Goal: Task Accomplishment & Management: Manage account settings

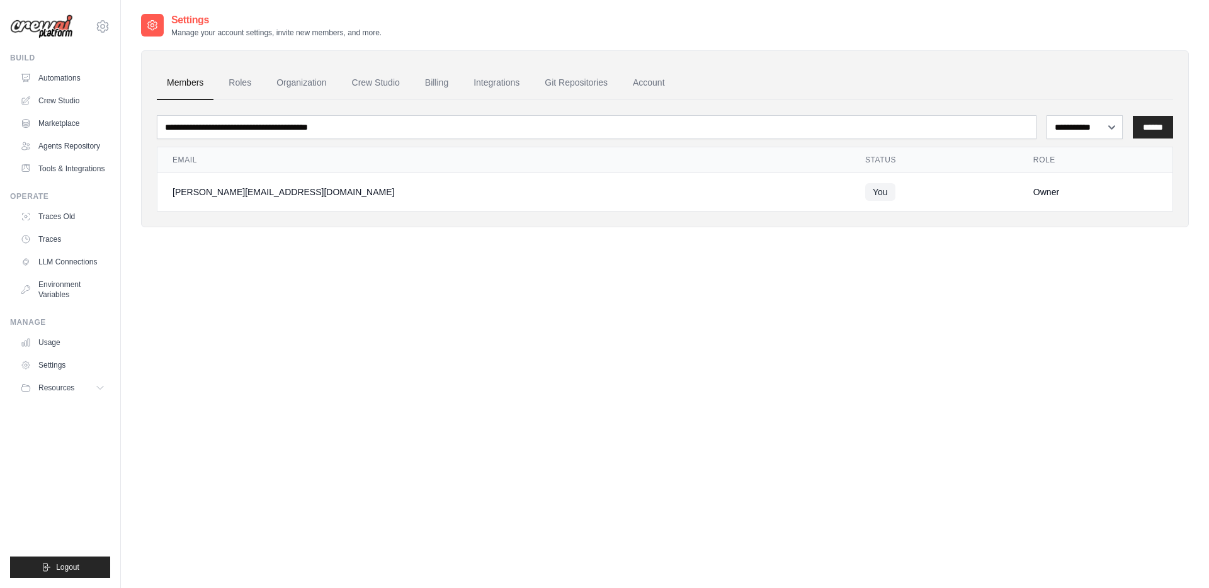
click at [754, 91] on ul "Members Roles Organization Crew Studio Billing Integrations Git Repositories Ac…" at bounding box center [665, 83] width 1016 height 34
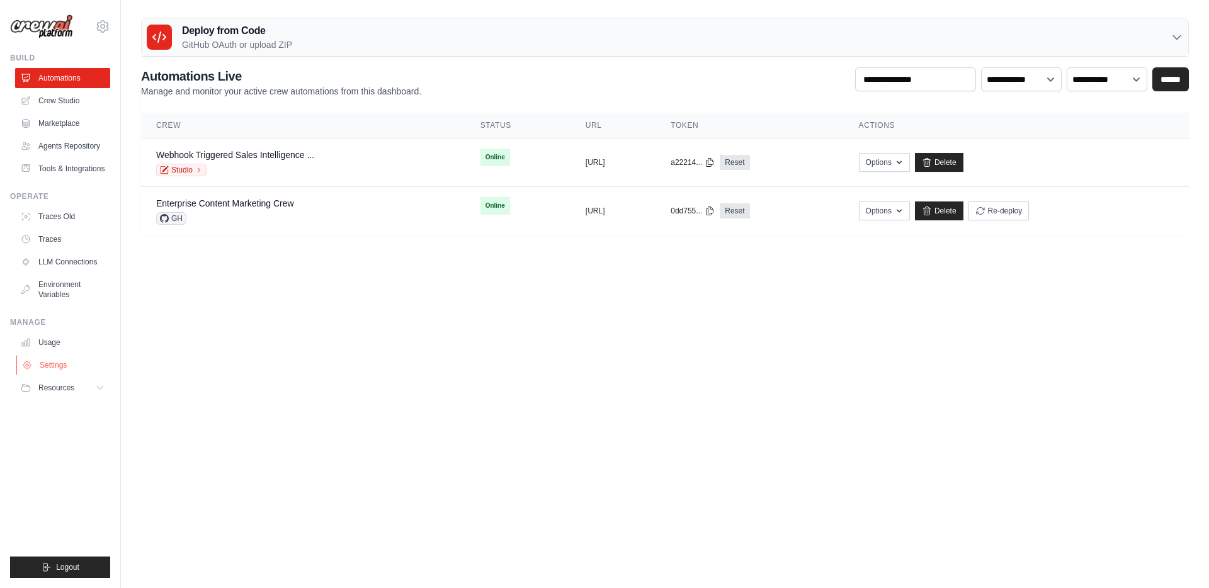
click at [56, 365] on link "Settings" at bounding box center [63, 365] width 95 height 20
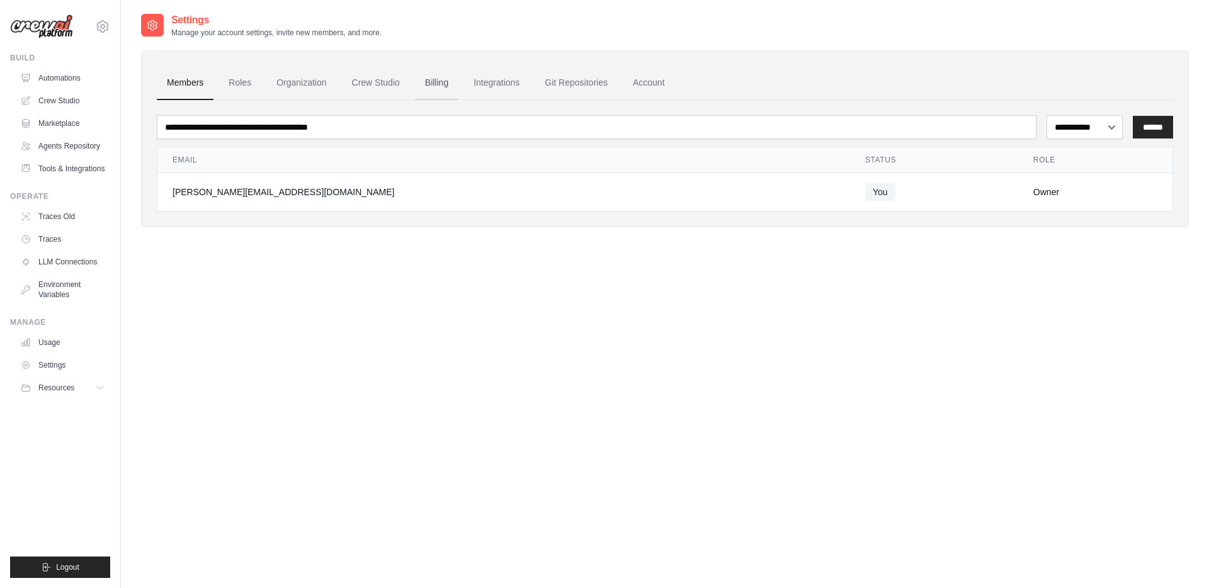
click at [428, 79] on link "Billing" at bounding box center [436, 83] width 43 height 34
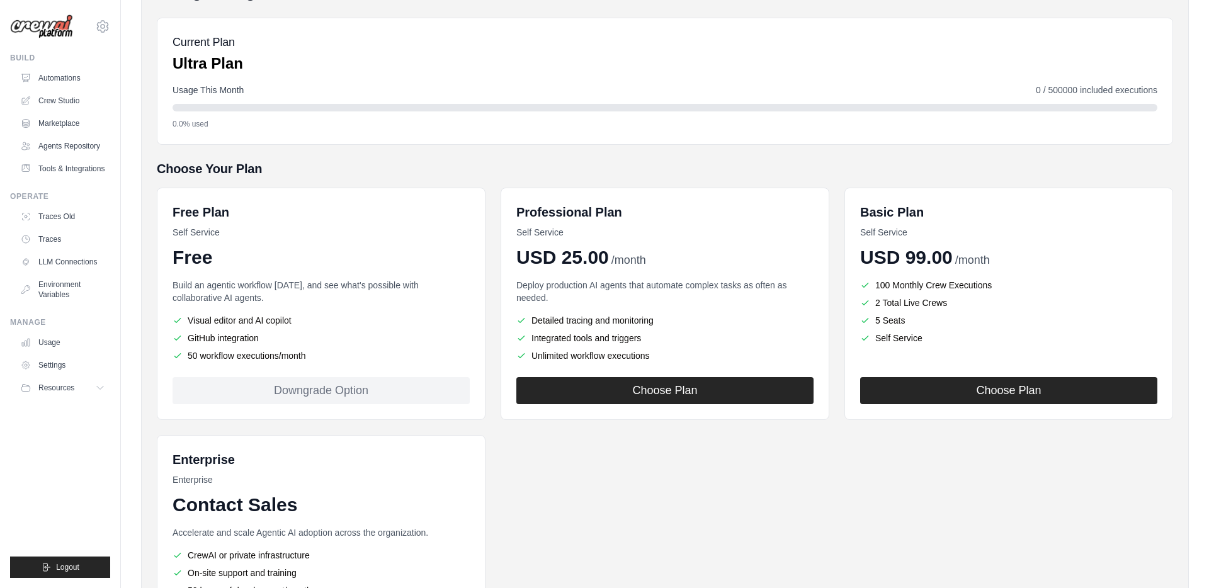
scroll to position [210, 0]
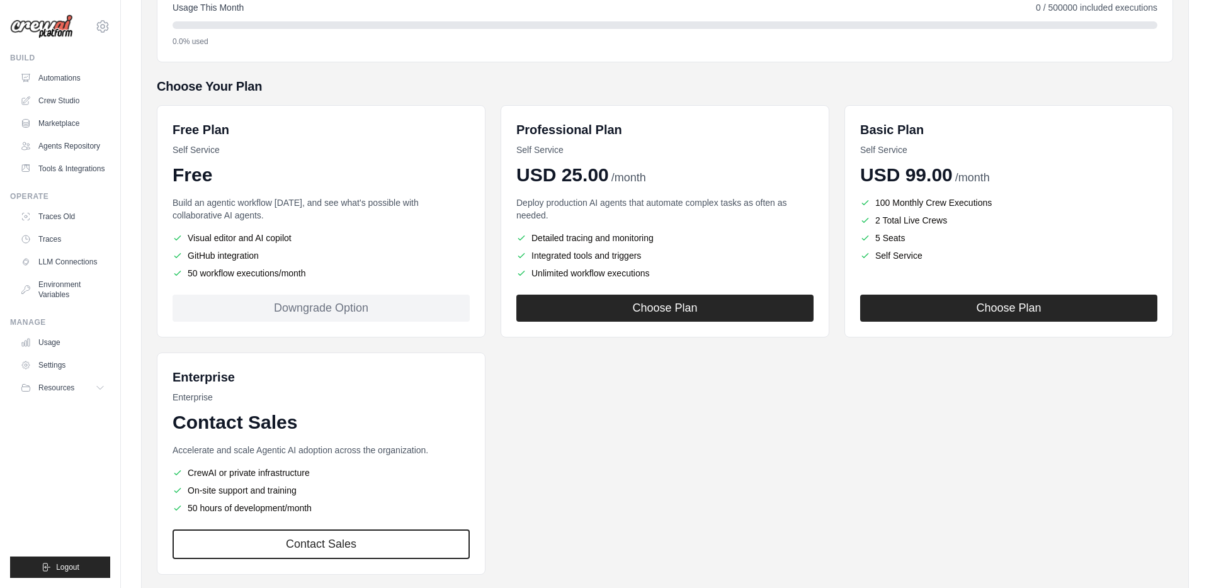
click at [424, 307] on div "Downgrade Option" at bounding box center [321, 308] width 297 height 27
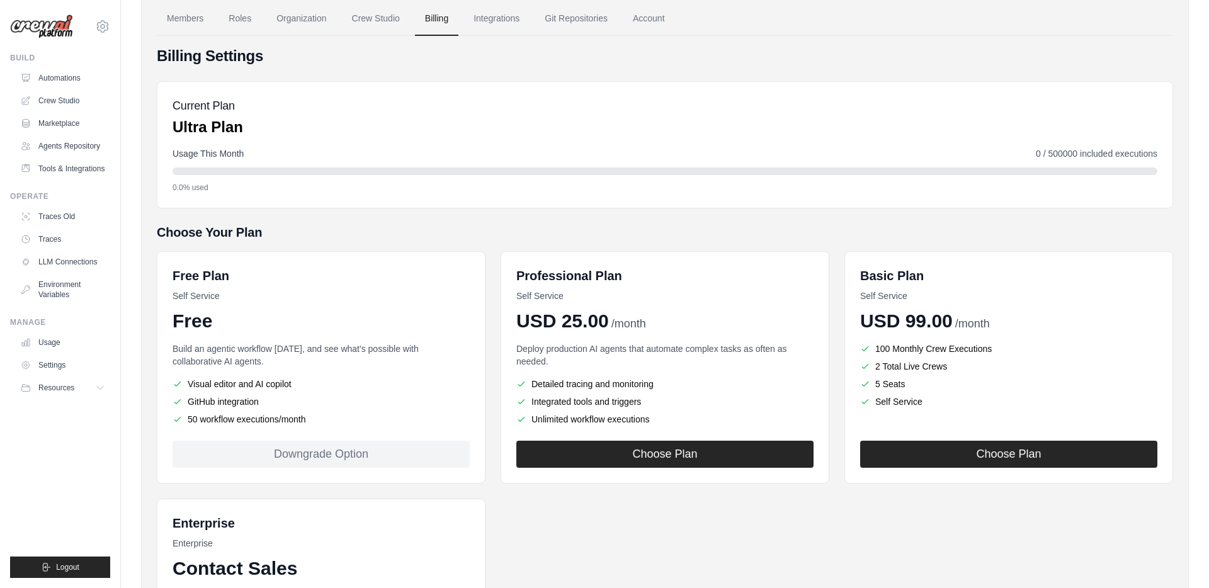
scroll to position [0, 0]
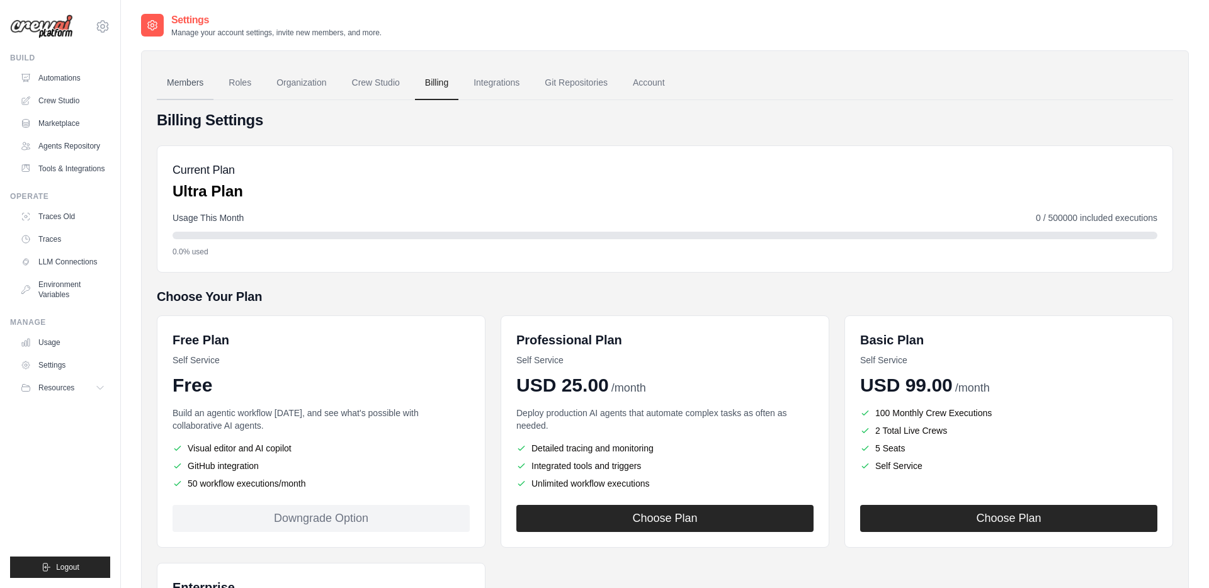
click at [190, 82] on link "Members" at bounding box center [185, 83] width 57 height 34
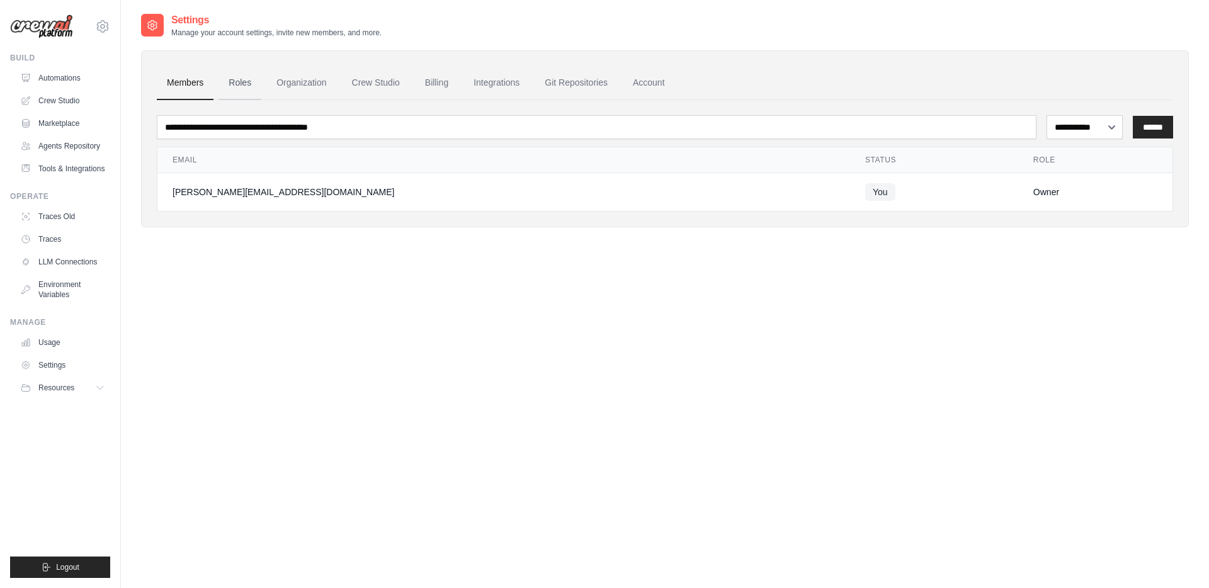
click at [231, 83] on link "Roles" at bounding box center [239, 83] width 43 height 34
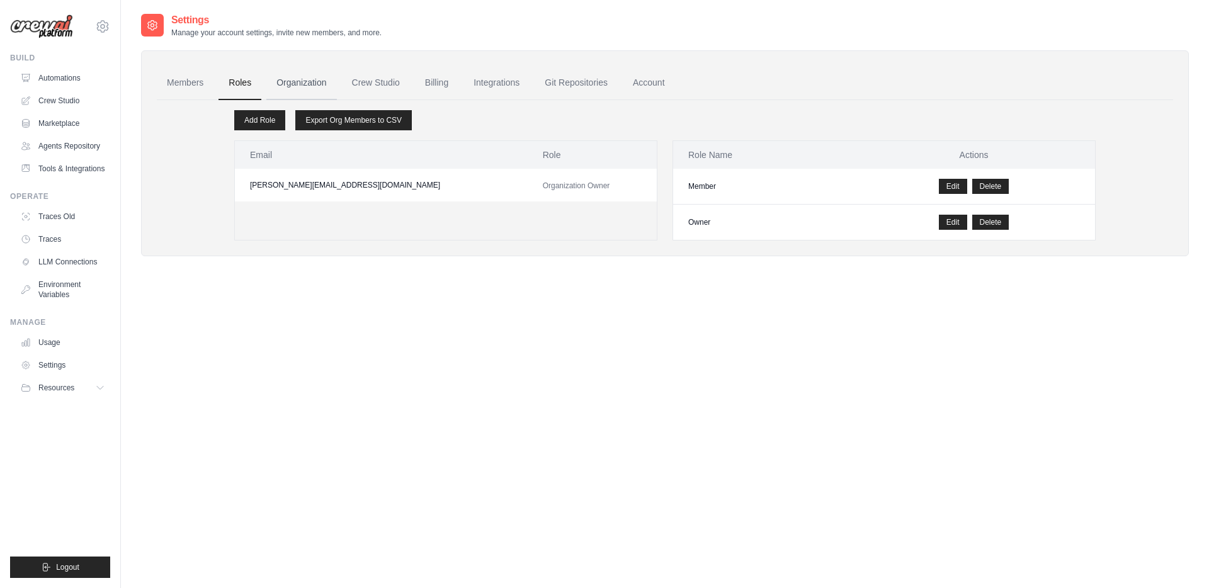
click at [283, 86] on link "Organization" at bounding box center [301, 83] width 70 height 34
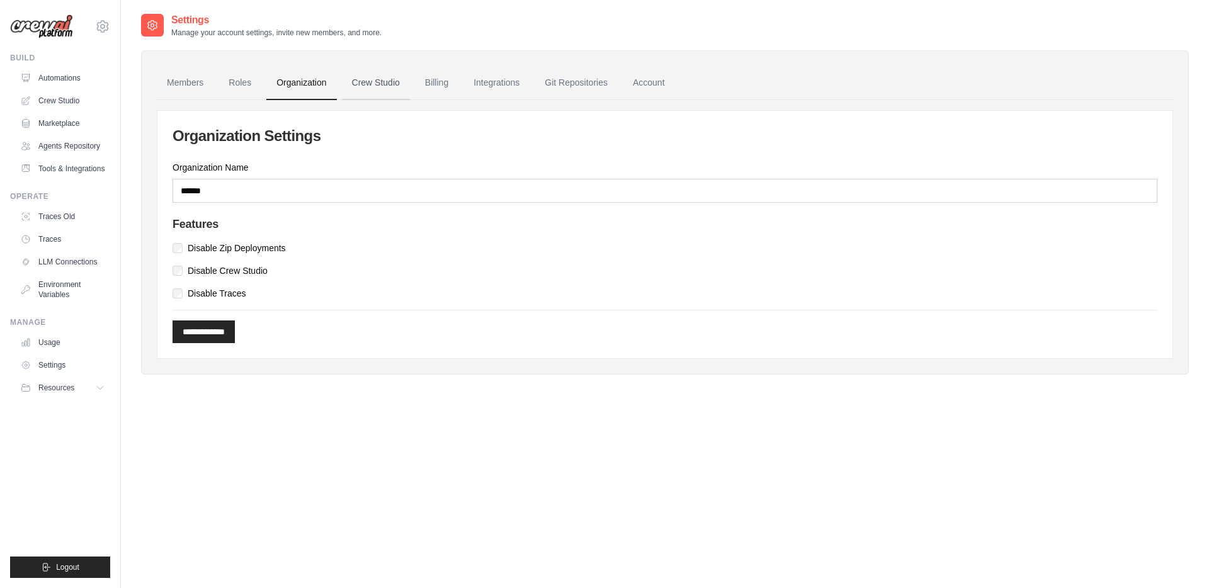
click at [360, 91] on link "Crew Studio" at bounding box center [376, 83] width 68 height 34
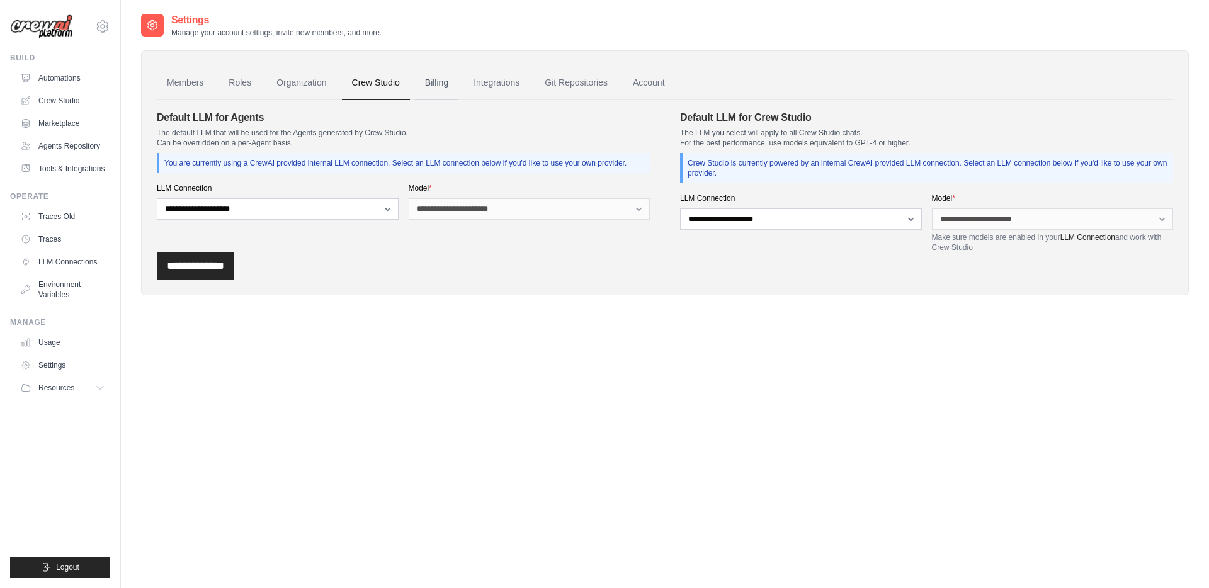
click at [434, 82] on link "Billing" at bounding box center [436, 83] width 43 height 34
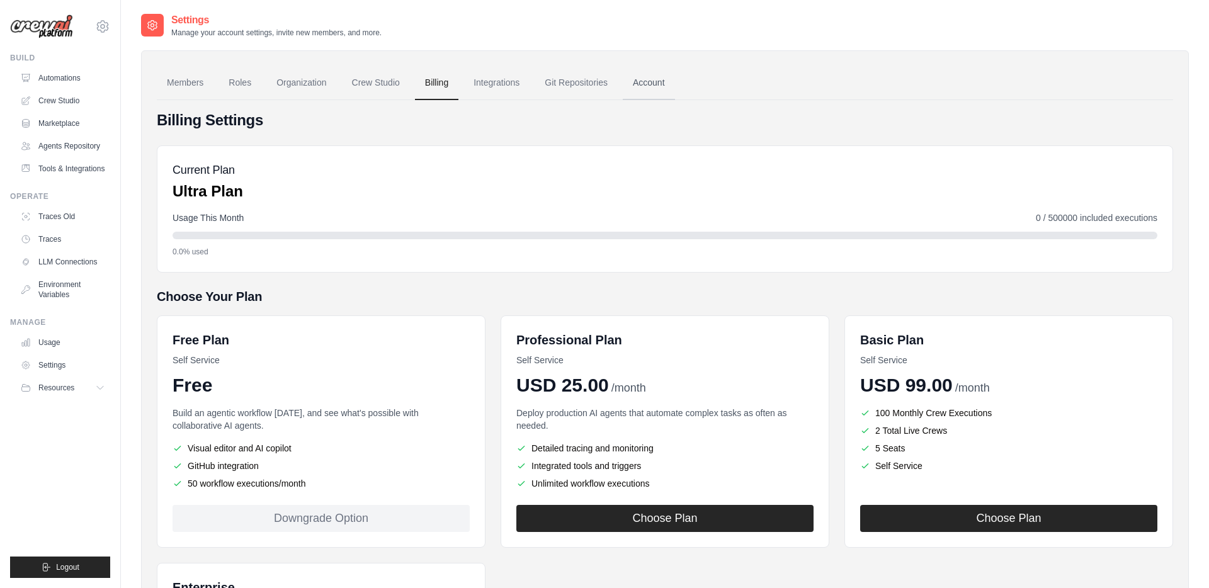
click at [627, 76] on link "Account" at bounding box center [649, 83] width 52 height 34
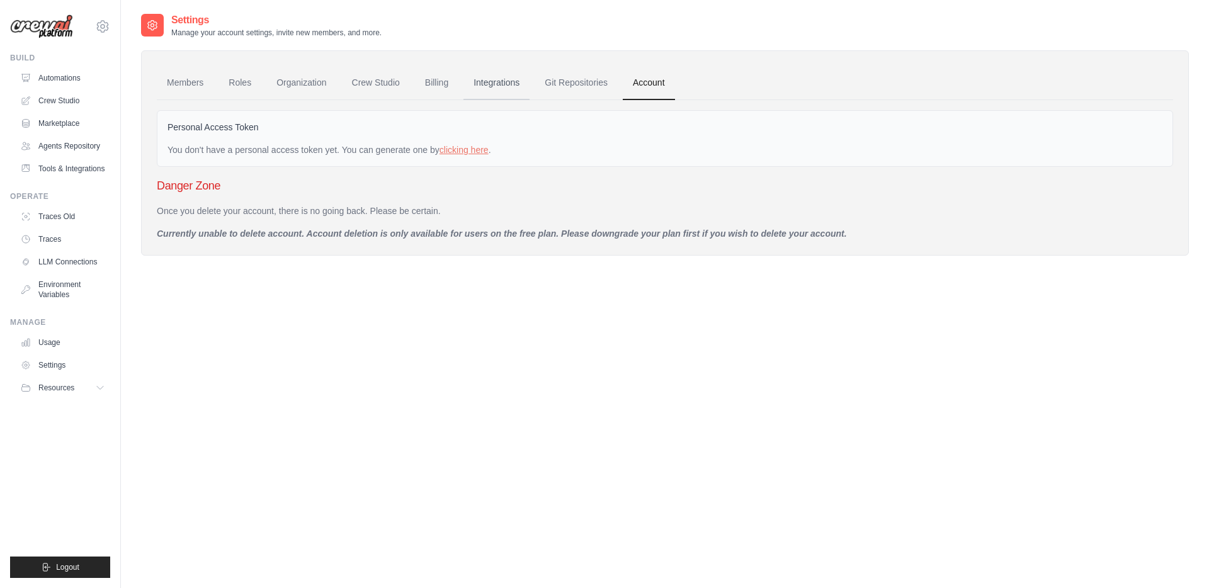
click at [510, 76] on link "Integrations" at bounding box center [496, 83] width 66 height 34
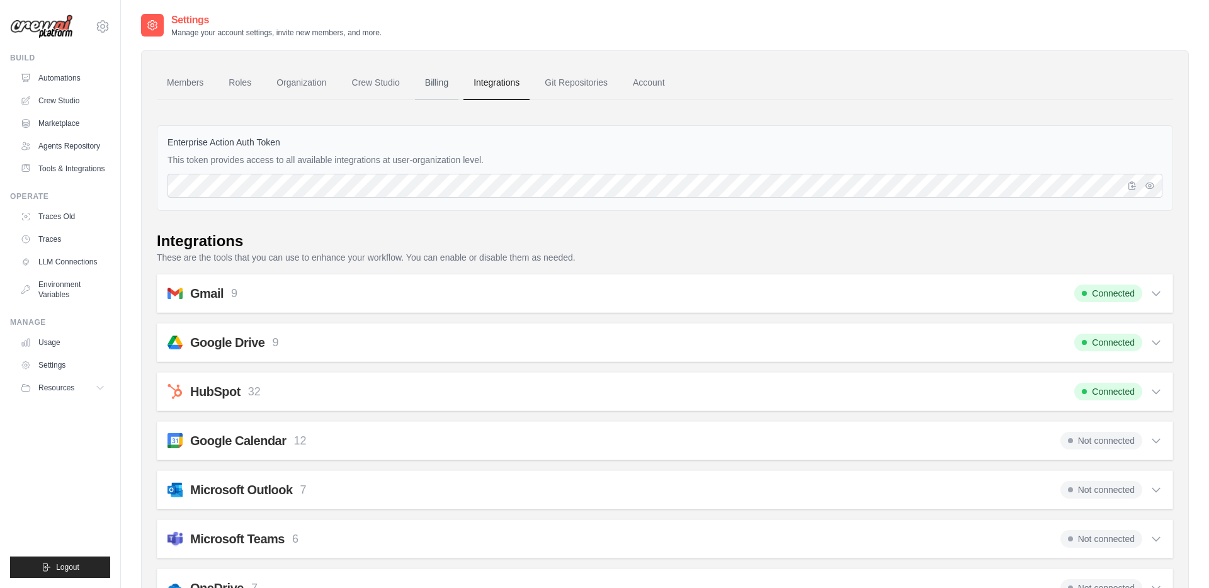
click at [431, 86] on link "Billing" at bounding box center [436, 83] width 43 height 34
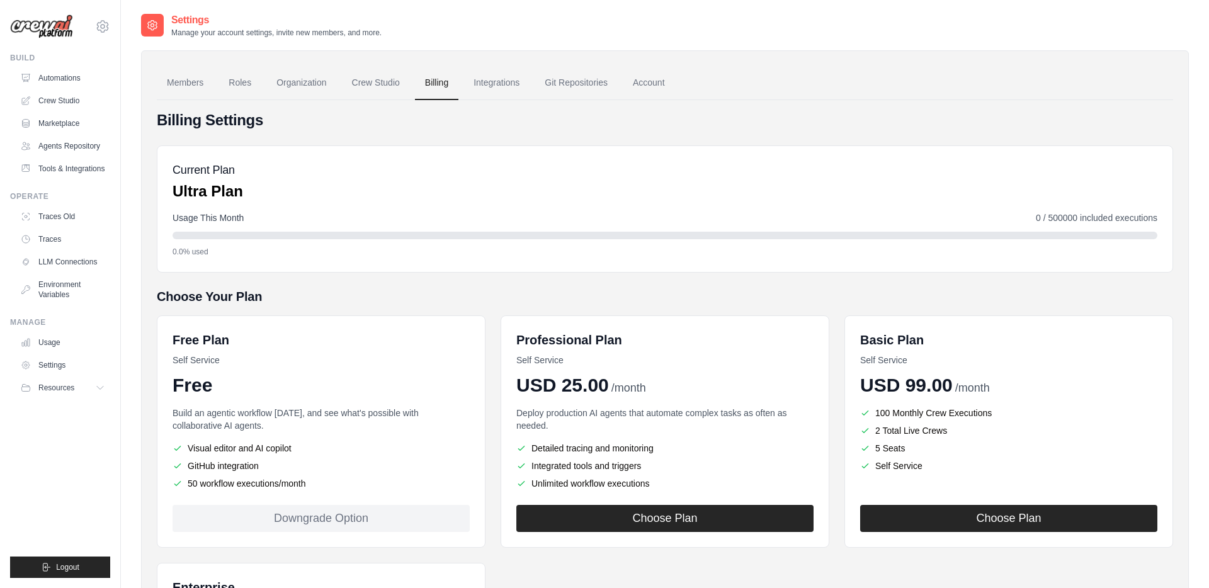
click at [604, 127] on h4 "Billing Settings" at bounding box center [665, 120] width 1016 height 20
